Goal: Task Accomplishment & Management: Complete application form

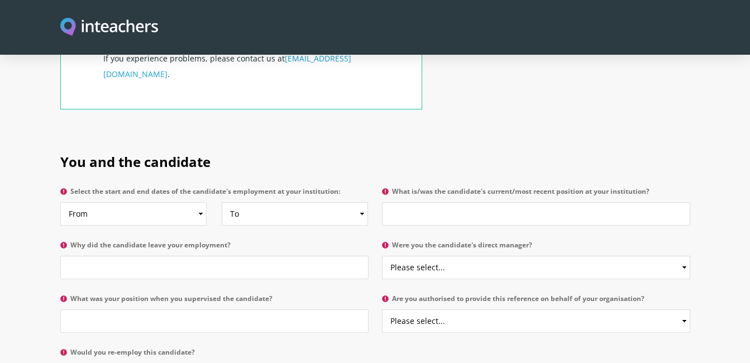
scroll to position [485, 0]
click at [401, 202] on input "What is/was the candidate's current/most recent position at your institution?" at bounding box center [536, 213] width 308 height 23
click at [74, 255] on input "Why did the candidate leave your employment?" at bounding box center [214, 266] width 308 height 23
click at [161, 255] on input "She hasnt. I am no longerworking there." at bounding box center [214, 266] width 308 height 23
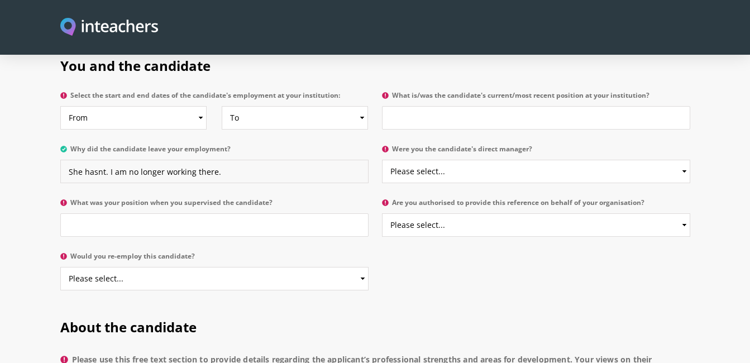
scroll to position [630, 0]
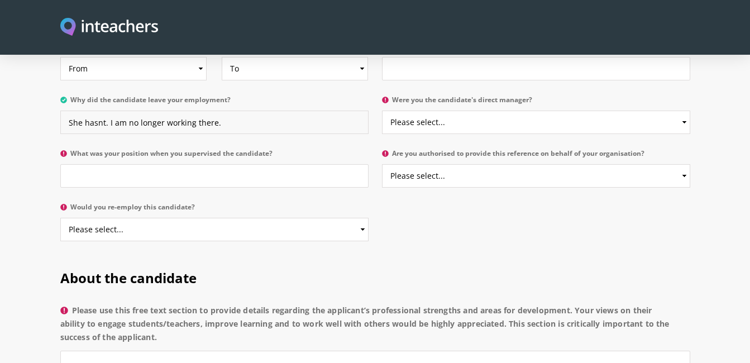
type input "She hasnt. I am no longer working there."
click at [684, 164] on select "Please select... Yes No" at bounding box center [536, 175] width 308 height 23
select select "No"
click at [382, 164] on select "Please select... Yes No" at bounding box center [536, 175] width 308 height 23
click at [628, 111] on select "Please select... Yes No" at bounding box center [536, 122] width 308 height 23
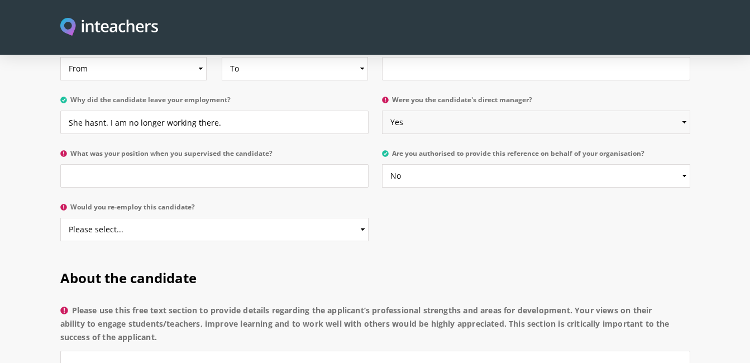
click at [382, 111] on select "Please select... Yes No" at bounding box center [536, 122] width 308 height 23
click at [592, 111] on select "Please select... Yes No" at bounding box center [536, 122] width 308 height 23
select select "No"
click at [382, 111] on select "Please select... Yes No" at bounding box center [536, 122] width 308 height 23
click at [151, 164] on input "What was your position when you supervised the candidate?" at bounding box center [214, 175] width 308 height 23
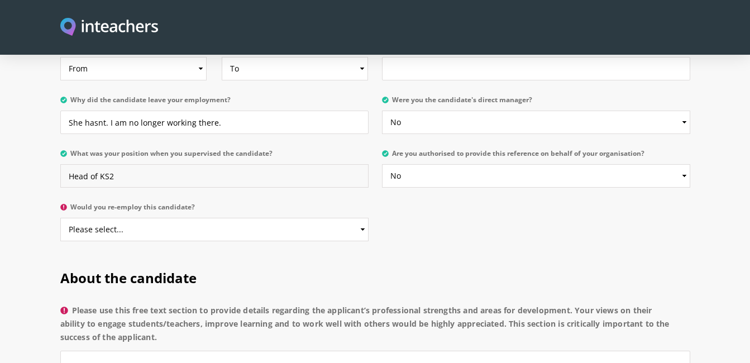
type input "Head of KS2"
click at [362, 218] on select "Please select... Yes No" at bounding box center [214, 229] width 308 height 23
select select "Yes"
click at [60, 218] on select "Please select... Yes No" at bounding box center [214, 229] width 308 height 23
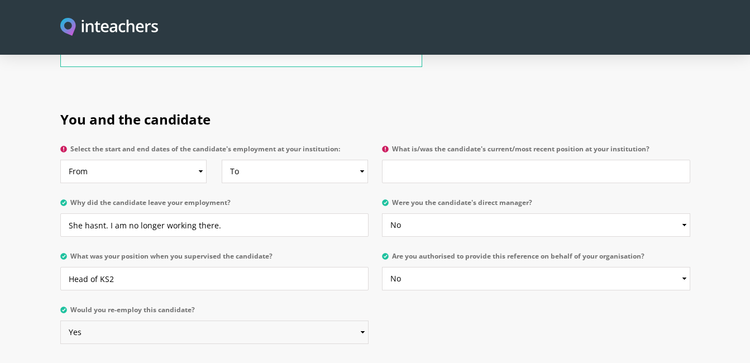
scroll to position [527, 0]
click at [430, 159] on input "What is/was the candidate's current/most recent position at your institution?" at bounding box center [536, 170] width 308 height 23
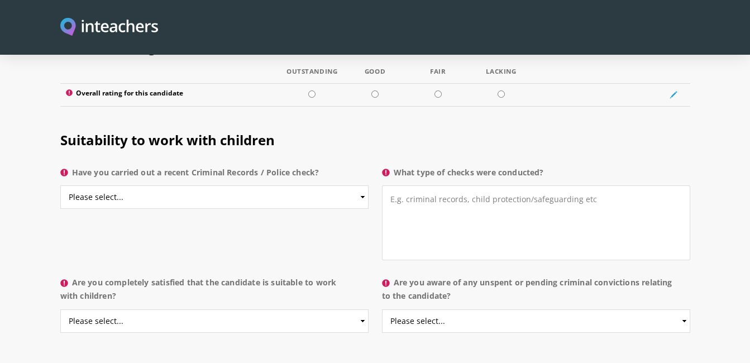
scroll to position [1684, 0]
type input "Teacher and KS1 Lead"
click at [363, 184] on select "Please select... Yes No Do not know" at bounding box center [214, 195] width 308 height 23
select select "Yes"
click at [60, 184] on select "Please select... Yes No Do not know" at bounding box center [214, 195] width 308 height 23
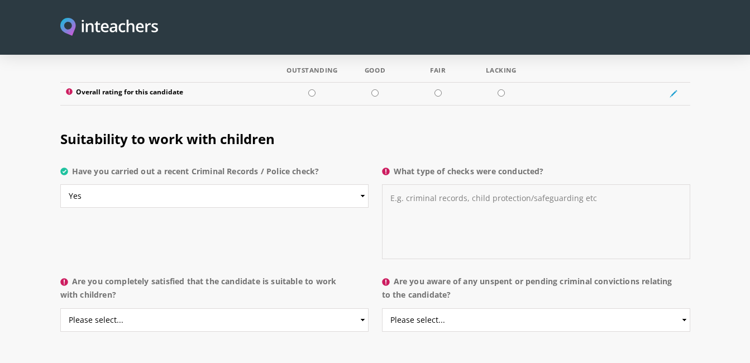
click at [427, 184] on textarea "What type of checks were conducted?" at bounding box center [536, 221] width 308 height 75
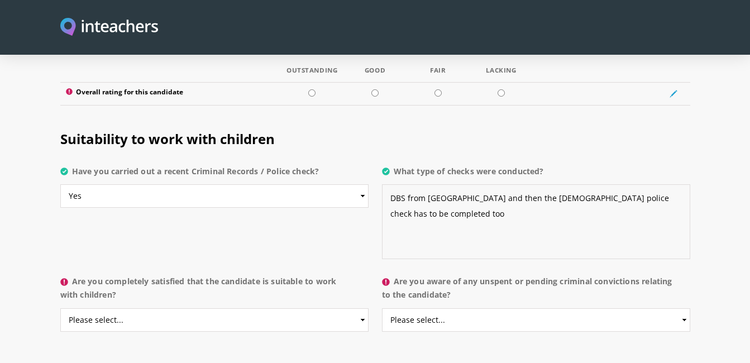
click at [506, 184] on textarea "DBS from [GEOGRAPHIC_DATA] and then the [DEMOGRAPHIC_DATA] police check has to …" at bounding box center [536, 221] width 308 height 75
click at [510, 184] on textarea "DBS from [GEOGRAPHIC_DATA] and then the [DEMOGRAPHIC_DATA] police check has to …" at bounding box center [536, 221] width 308 height 75
click at [507, 184] on textarea "DBS from [GEOGRAPHIC_DATA] and then the [DEMOGRAPHIC_DATA] police check has to …" at bounding box center [536, 221] width 308 height 75
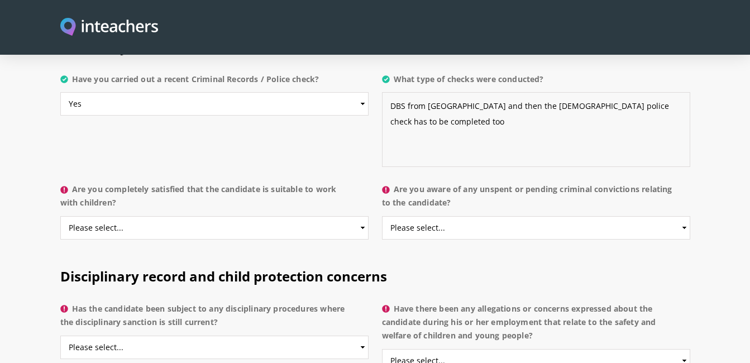
scroll to position [1788, 0]
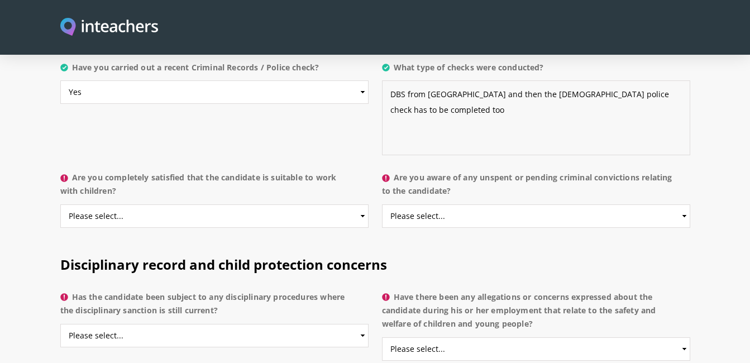
type textarea "DBS from [GEOGRAPHIC_DATA] and then the [DEMOGRAPHIC_DATA] police check has to …"
click at [364, 205] on select "Please select... Yes No Do not know" at bounding box center [214, 216] width 308 height 23
select select "Yes"
click at [60, 205] on select "Please select... Yes No Do not know" at bounding box center [214, 216] width 308 height 23
click at [532, 205] on select "Please select... Yes No Do not know" at bounding box center [536, 216] width 308 height 23
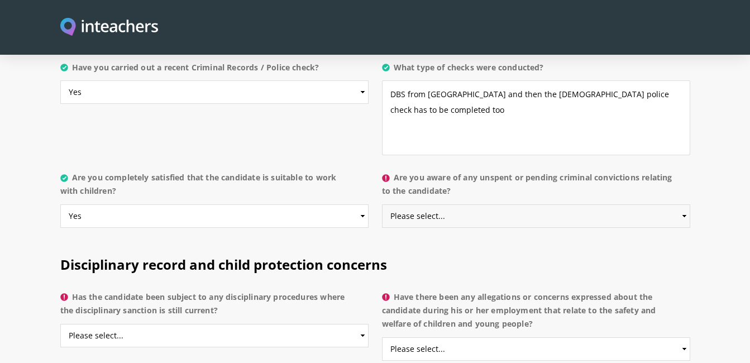
select select "No"
click at [382, 205] on select "Please select... Yes No Do not know" at bounding box center [536, 216] width 308 height 23
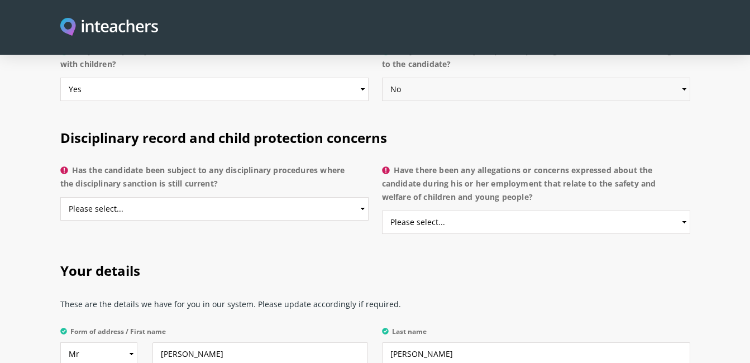
scroll to position [1915, 0]
click at [360, 197] on select "Please select... Yes No Do not know" at bounding box center [214, 208] width 308 height 23
select select "No"
click at [60, 197] on select "Please select... Yes No Do not know" at bounding box center [214, 208] width 308 height 23
click at [508, 210] on select "Please select... Yes No Do not know" at bounding box center [536, 221] width 308 height 23
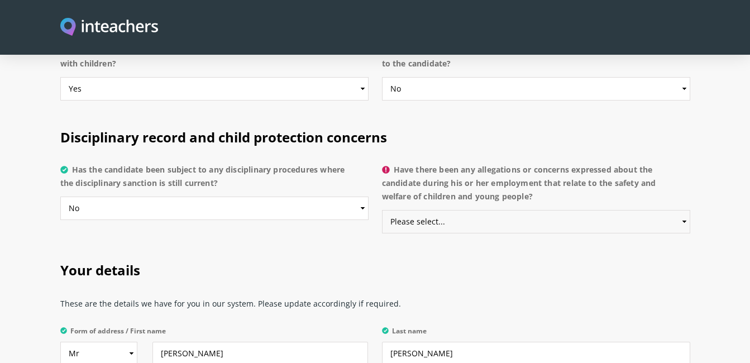
select select "No"
click at [382, 210] on select "Please select... Yes No Do not know" at bounding box center [536, 221] width 308 height 23
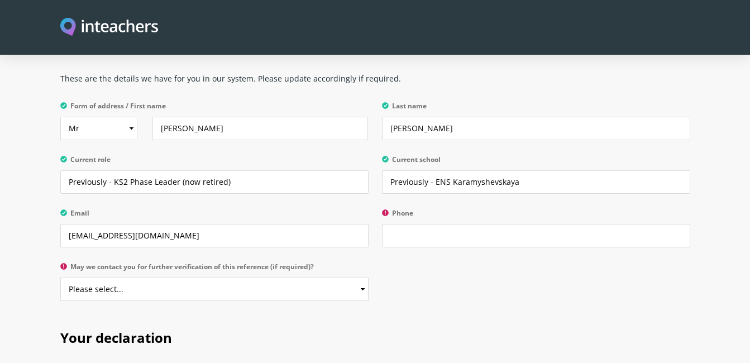
scroll to position [2142, 0]
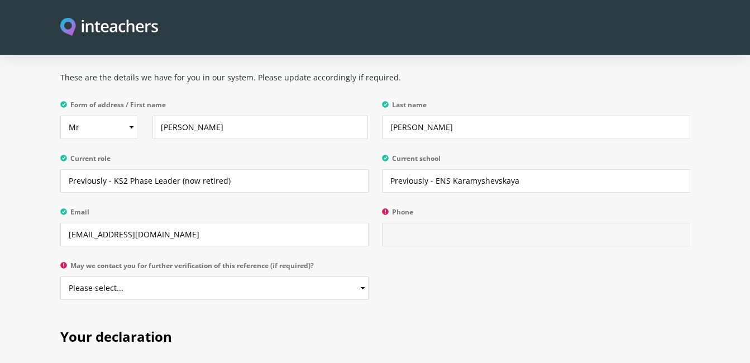
click at [416, 223] on input "Phone" at bounding box center [536, 234] width 308 height 23
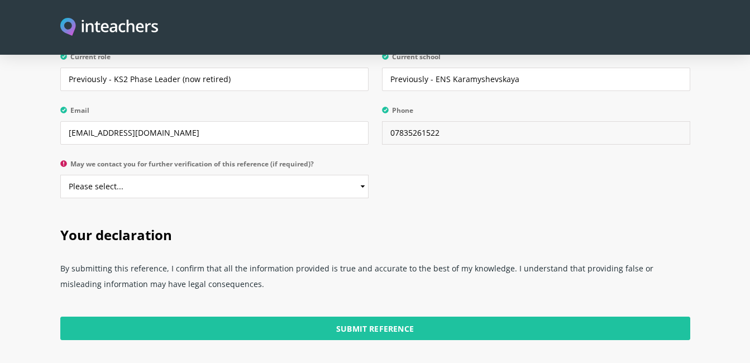
scroll to position [2237, 0]
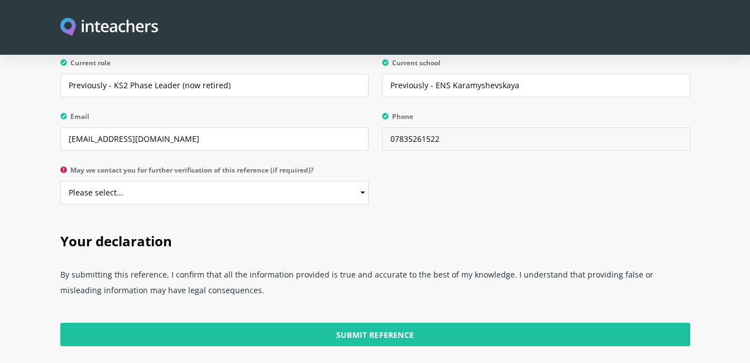
type input "07835261522"
click at [369, 163] on p "May we contact you for further verification of this reference (if required)? Pl…" at bounding box center [217, 189] width 315 height 54
click at [361, 181] on select "Please select... Yes No" at bounding box center [214, 192] width 308 height 23
select select "Yes"
click at [60, 181] on select "Please select... Yes No" at bounding box center [214, 192] width 308 height 23
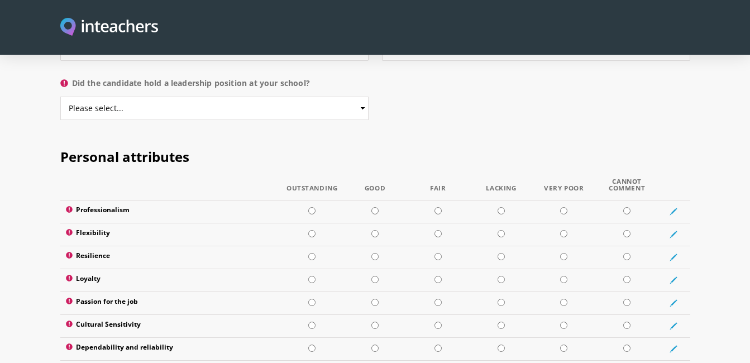
scroll to position [1267, 0]
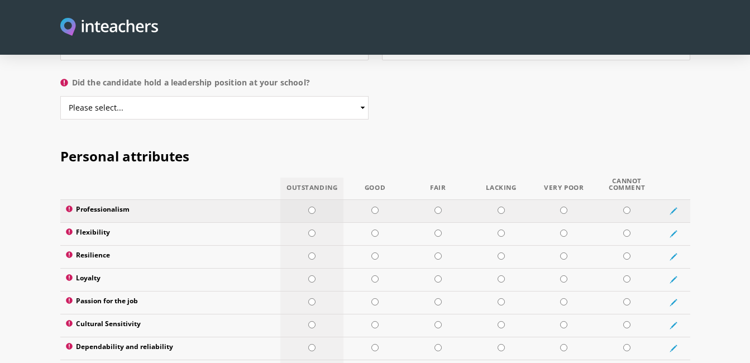
click at [310, 207] on input "radio" at bounding box center [311, 210] width 7 height 7
radio input "true"
click at [311, 230] on input "radio" at bounding box center [311, 233] width 7 height 7
radio input "true"
click at [311, 253] on input "radio" at bounding box center [311, 256] width 7 height 7
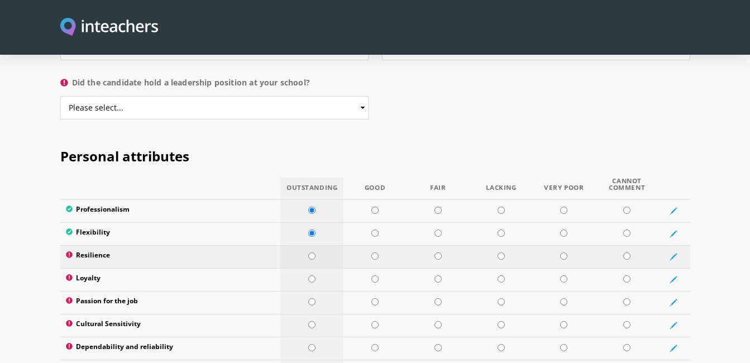
radio input "true"
click at [310, 275] on input "radio" at bounding box center [311, 278] width 7 height 7
radio input "true"
click at [313, 298] on input "radio" at bounding box center [311, 301] width 7 height 7
radio input "true"
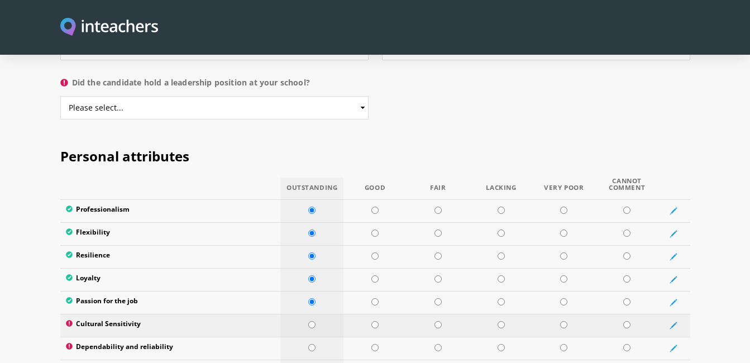
click at [311, 321] on input "radio" at bounding box center [311, 324] width 7 height 7
radio input "true"
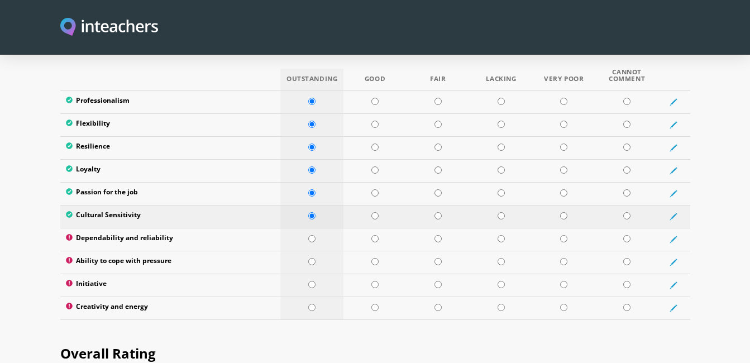
scroll to position [1391, 0]
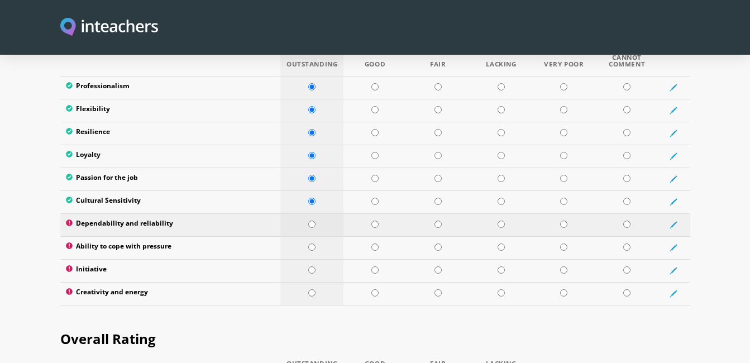
click at [310, 221] on input "radio" at bounding box center [311, 224] width 7 height 7
radio input "true"
click at [309, 244] on input "radio" at bounding box center [311, 247] width 7 height 7
radio input "true"
click at [309, 267] on input "radio" at bounding box center [311, 270] width 7 height 7
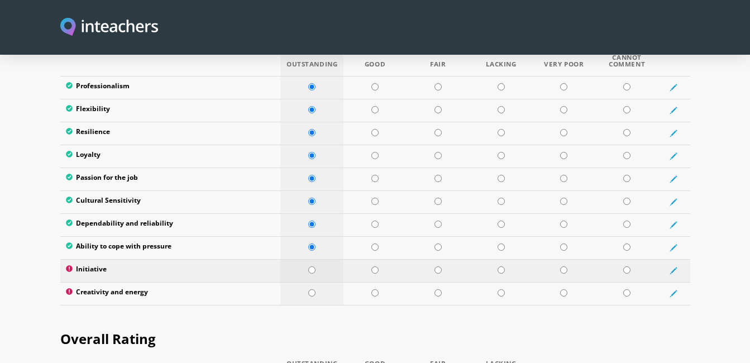
radio input "true"
click at [308, 289] on input "radio" at bounding box center [311, 292] width 7 height 7
radio input "true"
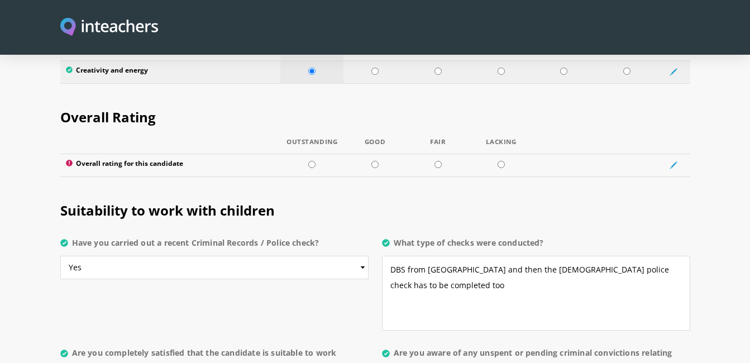
scroll to position [1613, 0]
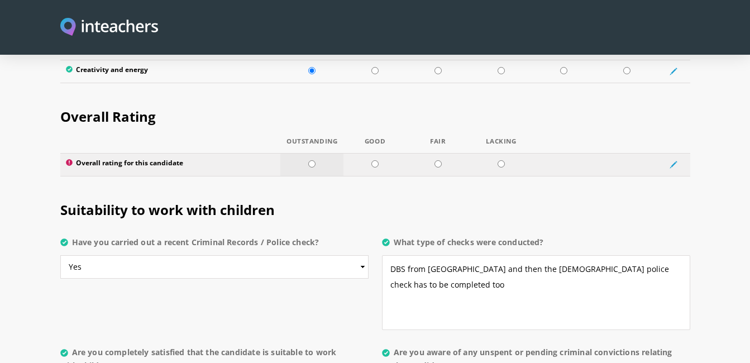
click at [318, 153] on td at bounding box center [312, 164] width 63 height 23
radio input "true"
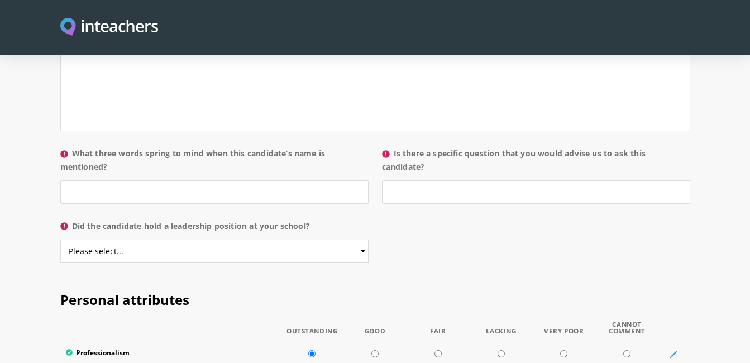
scroll to position [1123, 0]
click at [362, 240] on select "Please select... Yes No" at bounding box center [214, 251] width 308 height 23
select select "Yes"
click at [60, 240] on select "Please select... Yes No" at bounding box center [214, 251] width 308 height 23
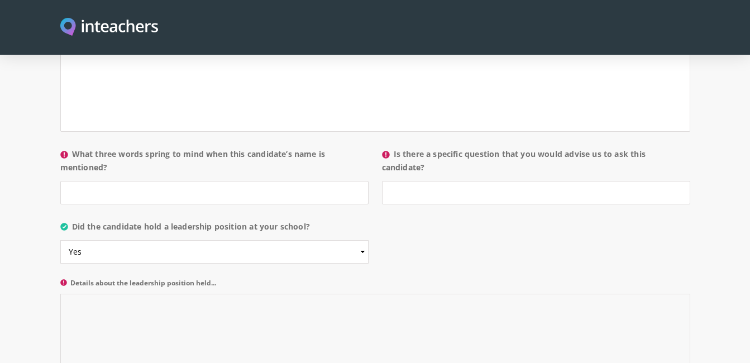
click at [237, 294] on textarea "Details about the leadership position held..." at bounding box center [375, 347] width 630 height 106
type textarea "Key Stage 1 Phase Leader"
click at [259, 181] on input "What three words spring to mind when this candidate’s name is mentioned?" at bounding box center [214, 192] width 308 height 23
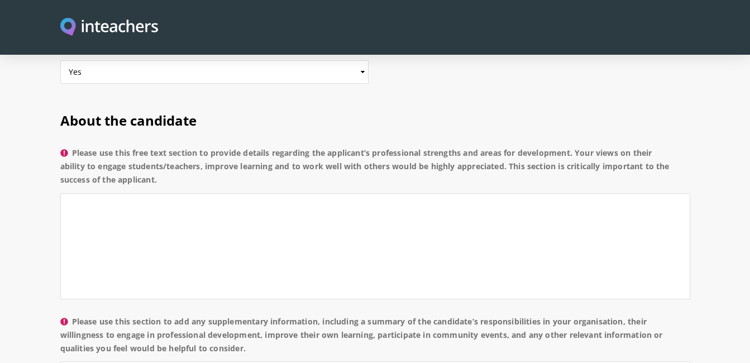
scroll to position [788, 0]
type input "intelligent, informed, organised"
click at [129, 201] on textarea "Please use this free text section to provide details regarding the applicant’s …" at bounding box center [375, 246] width 630 height 106
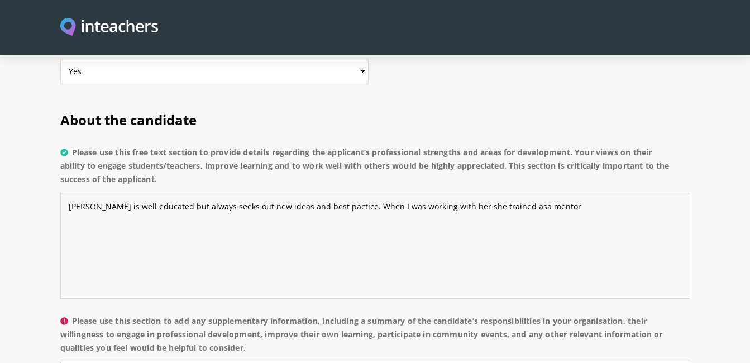
click at [492, 193] on textarea "[PERSON_NAME] is well educated but always seeks out new ideas and best pactice.…" at bounding box center [375, 246] width 630 height 106
click at [534, 193] on textarea "[PERSON_NAME] is well educated but always seeks out new ideas and best pactice.…" at bounding box center [375, 246] width 630 height 106
click at [307, 193] on textarea "[PERSON_NAME] is well educated but always seeks out new ideas and best pactice.…" at bounding box center [375, 246] width 630 height 106
click at [592, 193] on textarea "[PERSON_NAME] is well educated but always seeks out new ideas and best practice…" at bounding box center [375, 246] width 630 height 106
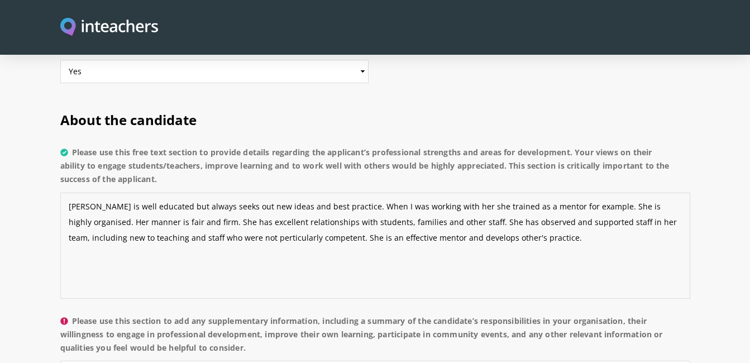
click at [211, 206] on textarea "[PERSON_NAME] is well educated but always seeks out new ideas and best practice…" at bounding box center [375, 246] width 630 height 106
click at [213, 206] on textarea "[PERSON_NAME] is well educated but always seeks out new ideas and best practice…" at bounding box center [375, 246] width 630 height 106
click at [493, 207] on textarea "[PERSON_NAME] is well educated but always seeks out new ideas and best practice…" at bounding box center [375, 246] width 630 height 106
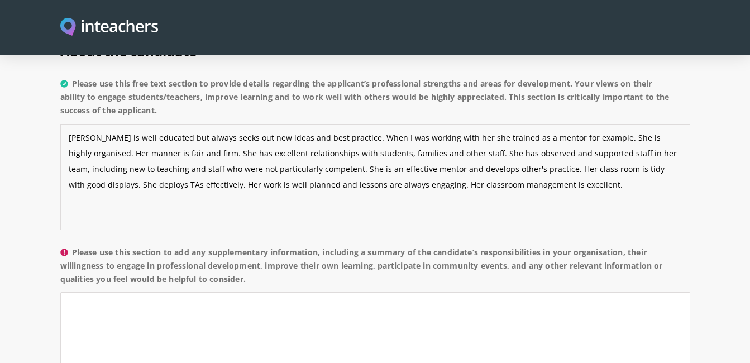
scroll to position [882, 0]
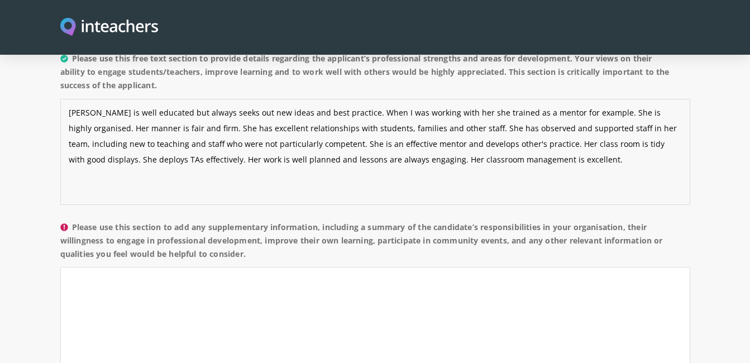
type textarea "[PERSON_NAME] is well educated but always seeks out new ideas and best practice…"
click at [181, 267] on textarea "Please use this section to add any supplementary information, including a summa…" at bounding box center [375, 320] width 630 height 106
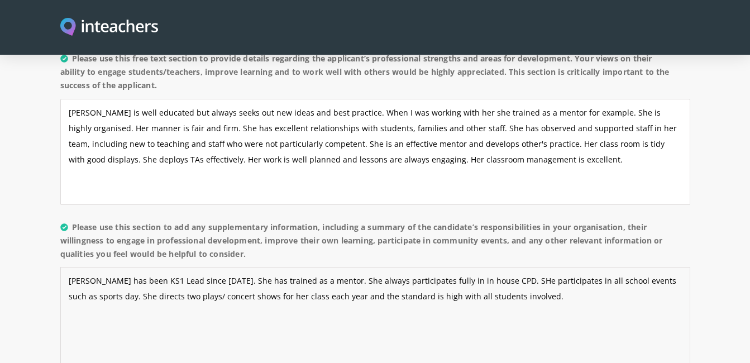
click at [491, 267] on textarea "[PERSON_NAME] has been KS1 Lead since [DATE]. She has trained as a mentor. She …" at bounding box center [375, 320] width 630 height 106
type textarea "[PERSON_NAME] has been KS1 Lead since [DATE]. She has trained as a mentor. She …"
click at [496, 129] on textarea "[PERSON_NAME] is well educated but always seeks out new ideas and best practice…" at bounding box center [375, 152] width 630 height 106
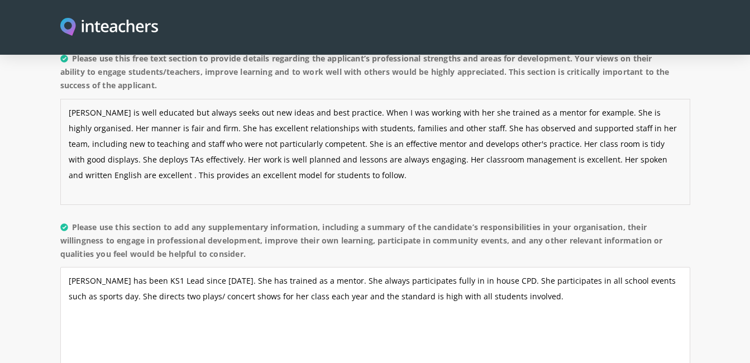
type textarea "[PERSON_NAME] is well educated but always seeks out new ideas and best practice…"
click at [493, 267] on textarea "[PERSON_NAME] has been KS1 Lead since [DATE]. She has trained as a mentor. She …" at bounding box center [375, 320] width 630 height 106
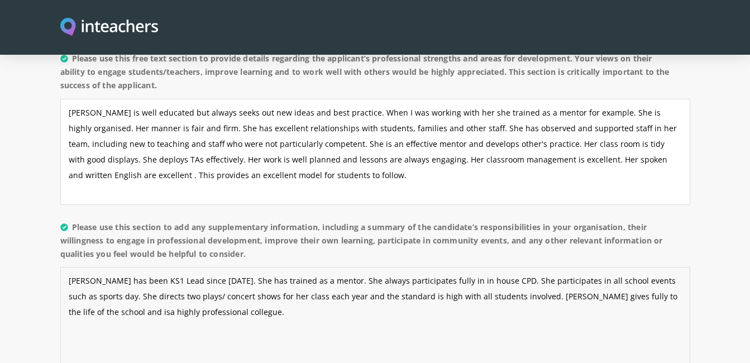
click at [132, 283] on textarea "[PERSON_NAME] has been KS1 Lead since [DATE]. She has trained as a mentor. She …" at bounding box center [375, 320] width 630 height 106
click at [161, 279] on textarea "[PERSON_NAME] has been KS1 Lead since [DATE]. She has trained as a mentor. She …" at bounding box center [375, 320] width 630 height 106
type textarea "[PERSON_NAME] has been KS1 Lead since [DATE]. She has trained as a mentor. She …"
click at [153, 99] on textarea "[PERSON_NAME] is well educated but always seeks out new ideas and best practice…" at bounding box center [375, 152] width 630 height 106
click at [196, 99] on textarea "[PERSON_NAME] is well educated, but always seeks out new ideas and best practic…" at bounding box center [375, 152] width 630 height 106
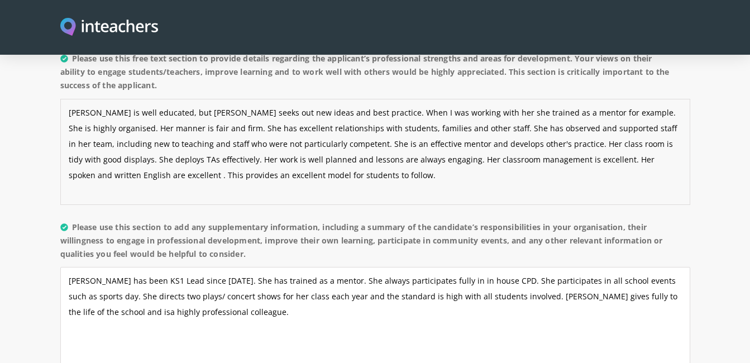
click at [207, 99] on textarea "[PERSON_NAME] is well educated, but [PERSON_NAME] seeks out new ideas and best …" at bounding box center [375, 152] width 630 height 106
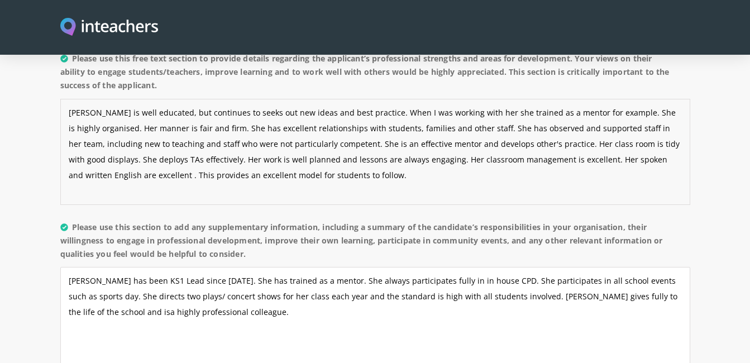
click at [237, 99] on textarea "[PERSON_NAME] is well educated, but continues to seeks out new ideas and best p…" at bounding box center [375, 152] width 630 height 106
type textarea "[PERSON_NAME] is well educated, but continues to seek out new ideas and best pr…"
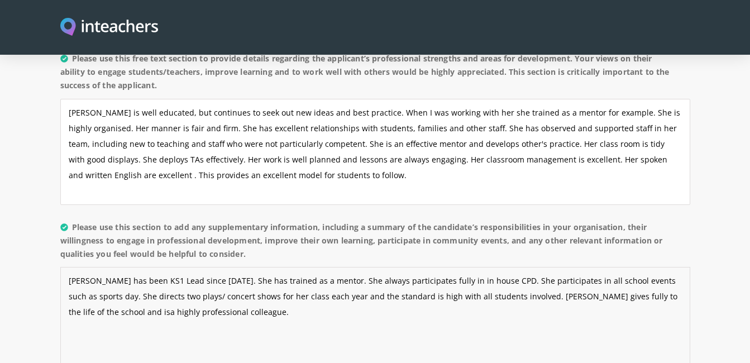
click at [646, 267] on textarea "[PERSON_NAME] has been KS1 Lead since [DATE]. She has trained as a mentor. She …" at bounding box center [375, 320] width 630 height 106
type textarea "[PERSON_NAME] has been KS1 Lead since [DATE]. She has trained as a mentor. She …"
click at [345, 141] on textarea "[PERSON_NAME] is well educated, but continues to seek out new ideas and best pr…" at bounding box center [375, 152] width 630 height 106
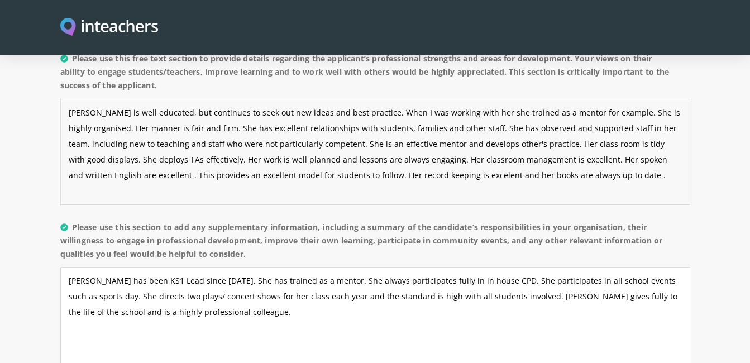
click at [425, 142] on textarea "[PERSON_NAME] is well educated, but continues to seek out new ideas and best pr…" at bounding box center [375, 152] width 630 height 106
type textarea "[PERSON_NAME] is well educated, but continues to seek out new ideas and best pr…"
click at [99, 289] on textarea "[PERSON_NAME] has been KS1 Lead since [DATE]. She has trained as a mentor. She …" at bounding box center [375, 320] width 630 height 106
click at [164, 283] on textarea "[PERSON_NAME] has been KS1 Lead since [DATE]. She has trained as a mentor. She …" at bounding box center [375, 320] width 630 height 106
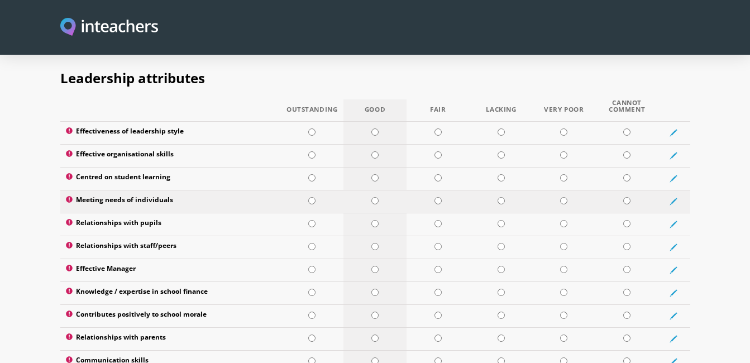
scroll to position [1479, 0]
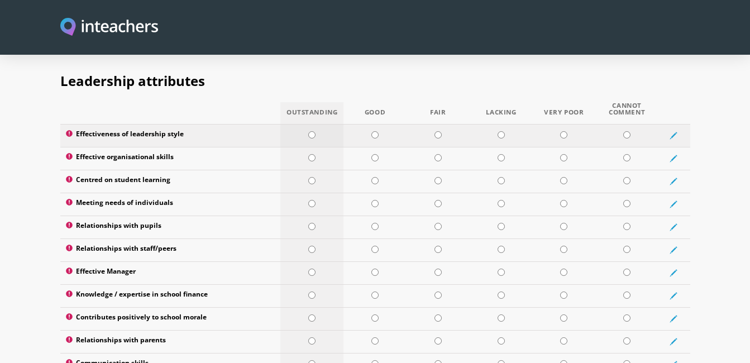
type textarea "[PERSON_NAME] has been KS1 Lead since [DATE]. She has trained as a mentor. She …"
click at [312, 131] on input "radio" at bounding box center [311, 134] width 7 height 7
radio input "true"
click at [312, 154] on input "radio" at bounding box center [311, 157] width 7 height 7
radio input "true"
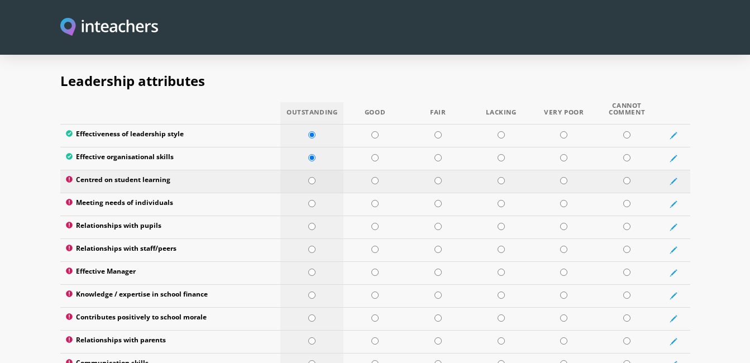
click at [312, 177] on input "radio" at bounding box center [311, 180] width 7 height 7
radio input "true"
click at [312, 200] on input "radio" at bounding box center [311, 203] width 7 height 7
radio input "true"
click at [312, 216] on td at bounding box center [312, 227] width 63 height 23
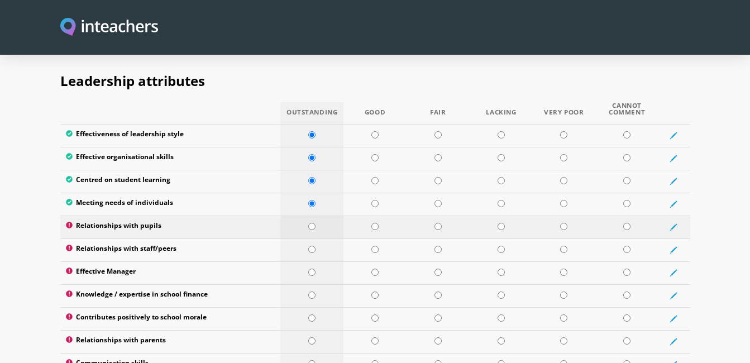
radio input "true"
click at [311, 246] on input "radio" at bounding box center [311, 249] width 7 height 7
radio input "true"
click at [311, 262] on td at bounding box center [312, 273] width 63 height 23
radio input "true"
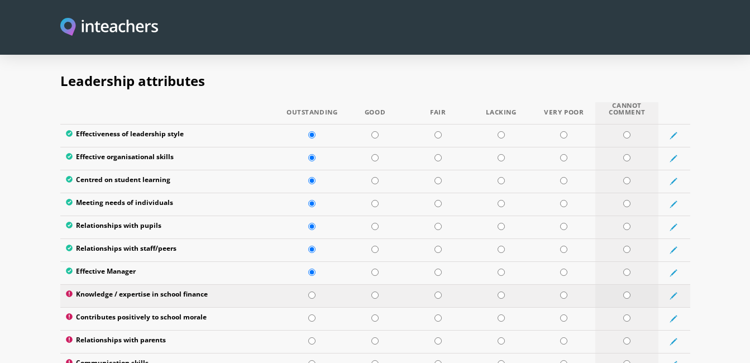
click at [628, 292] on input "radio" at bounding box center [627, 295] width 7 height 7
radio input "true"
click at [313, 315] on input "radio" at bounding box center [311, 318] width 7 height 7
radio input "true"
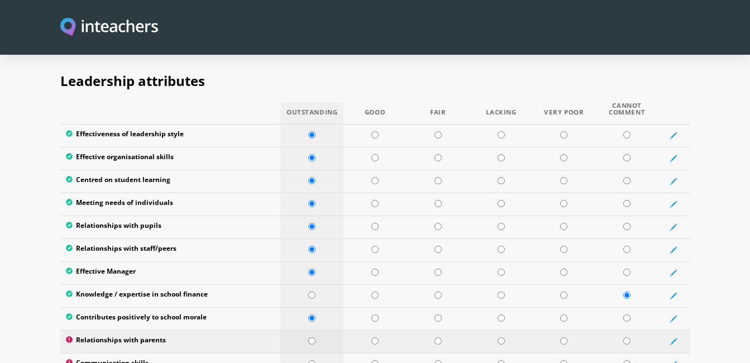
click at [308, 330] on td at bounding box center [312, 341] width 63 height 23
radio input "true"
click at [310, 360] on input "radio" at bounding box center [311, 363] width 7 height 7
radio input "true"
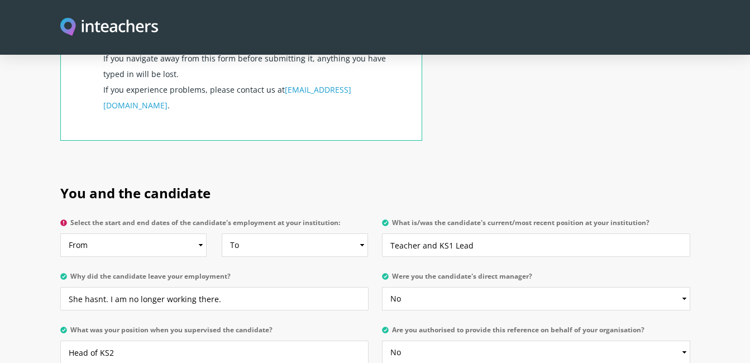
scroll to position [446, 0]
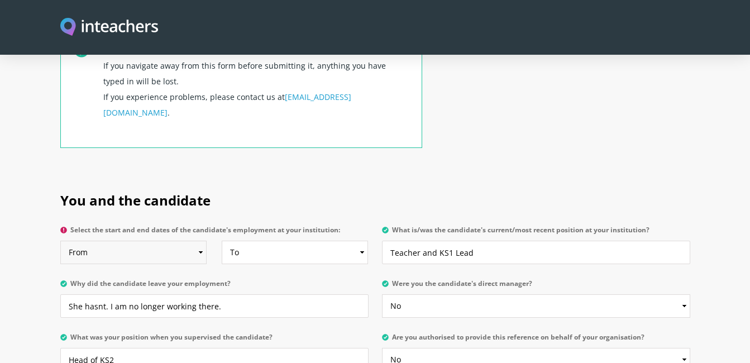
click at [201, 241] on select "From 2025 2024 2023 2022 2021 2020 2019 2018 2017 2016 2015 2014 2013 2012 2011…" at bounding box center [133, 252] width 146 height 23
select select "2020"
click at [60, 241] on select "From 2025 2024 2023 2022 2021 2020 2019 2018 2017 2016 2015 2014 2013 2012 2011…" at bounding box center [133, 252] width 146 height 23
click at [361, 241] on select "To Currently 2025 2024 2023 2022 2021 2020 2019 2018 2017 2016 2015 2014 2013 2…" at bounding box center [295, 252] width 146 height 23
select select "2025"
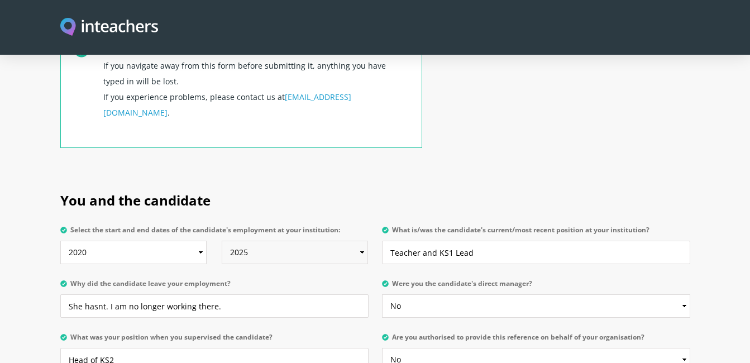
click at [222, 241] on select "To Currently 2025 2024 2023 2022 2021 2020 2019 2018 2017 2016 2015 2014 2013 2…" at bounding box center [295, 252] width 146 height 23
click at [220, 294] on input "She hasnt. I am no longer working there." at bounding box center [214, 305] width 308 height 23
click at [102, 294] on input "She hasnt left yet." at bounding box center [214, 305] width 308 height 23
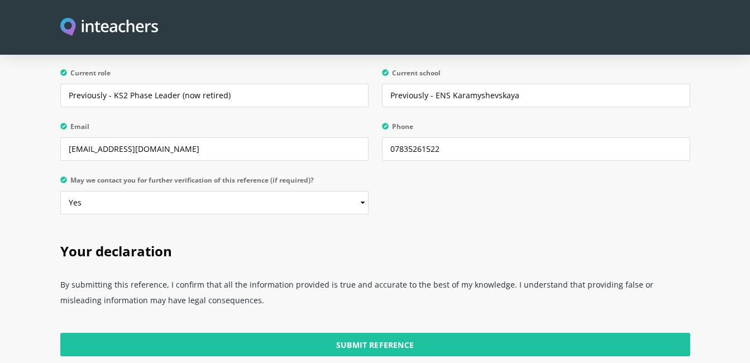
scroll to position [2693, 0]
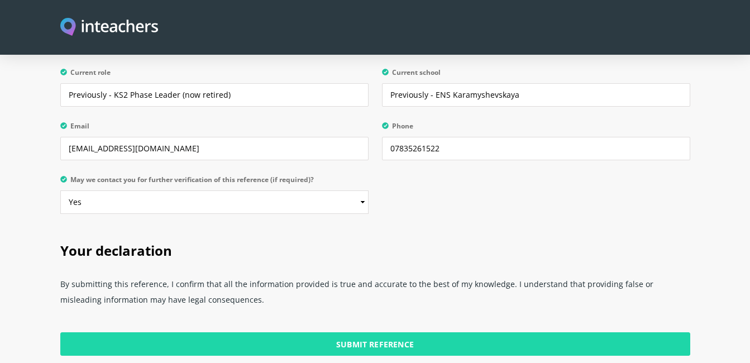
type input "She hasn't left yet."
click at [396, 332] on input "Submit Reference" at bounding box center [375, 343] width 630 height 23
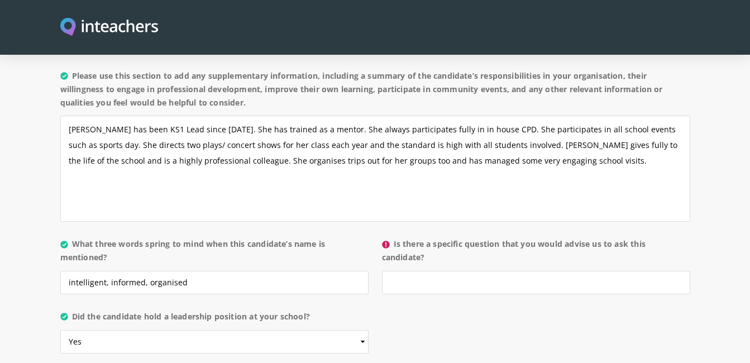
scroll to position [1034, 0]
click at [391, 270] on input "Is there a specific question that you would advise us to ask this candidate?" at bounding box center [536, 281] width 308 height 23
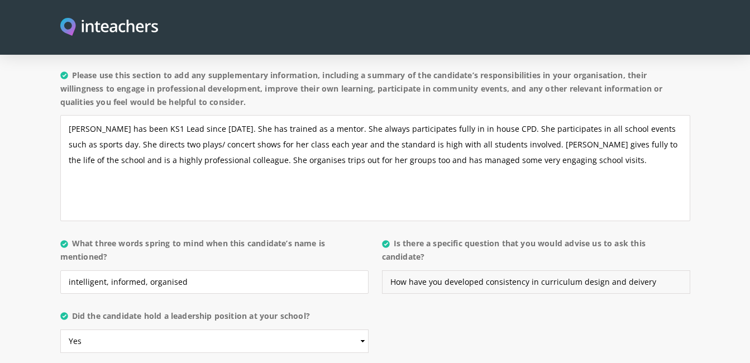
click at [629, 270] on input "How have you developed consistency in curriculum design and deivery" at bounding box center [536, 281] width 308 height 23
click at [656, 270] on input "How have you developed consistency in curriculum design and delivery" at bounding box center [536, 281] width 308 height 23
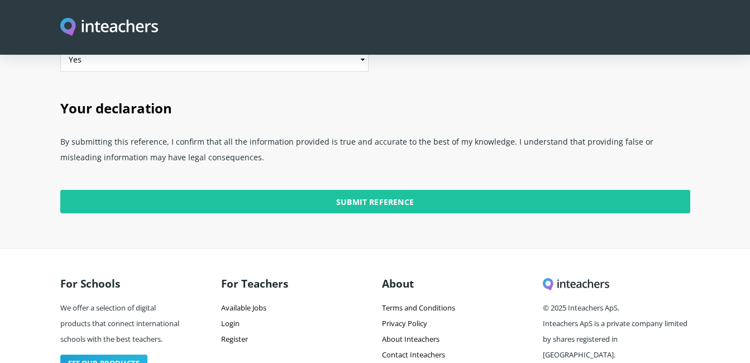
scroll to position [2855, 0]
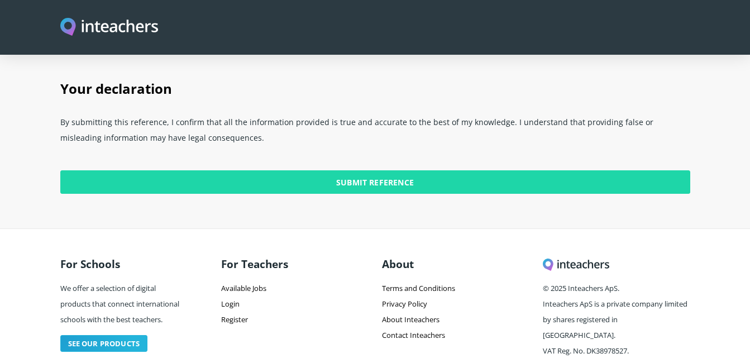
type input "How have you developed consistency in curriculum design and delivery at ENS?"
click at [425, 170] on input "Submit Reference" at bounding box center [375, 181] width 630 height 23
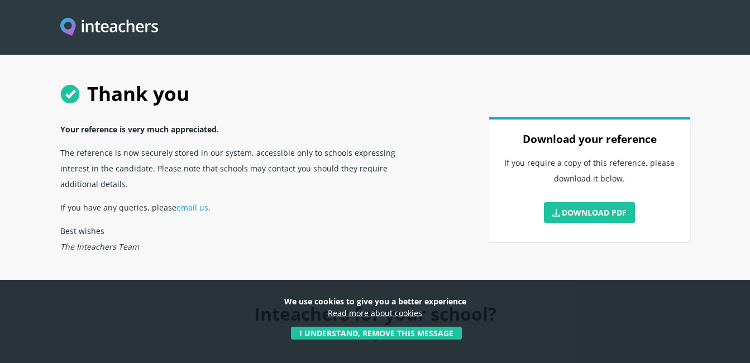
click at [526, 41] on header at bounding box center [375, 27] width 750 height 55
